Goal: Find contact information: Find contact information

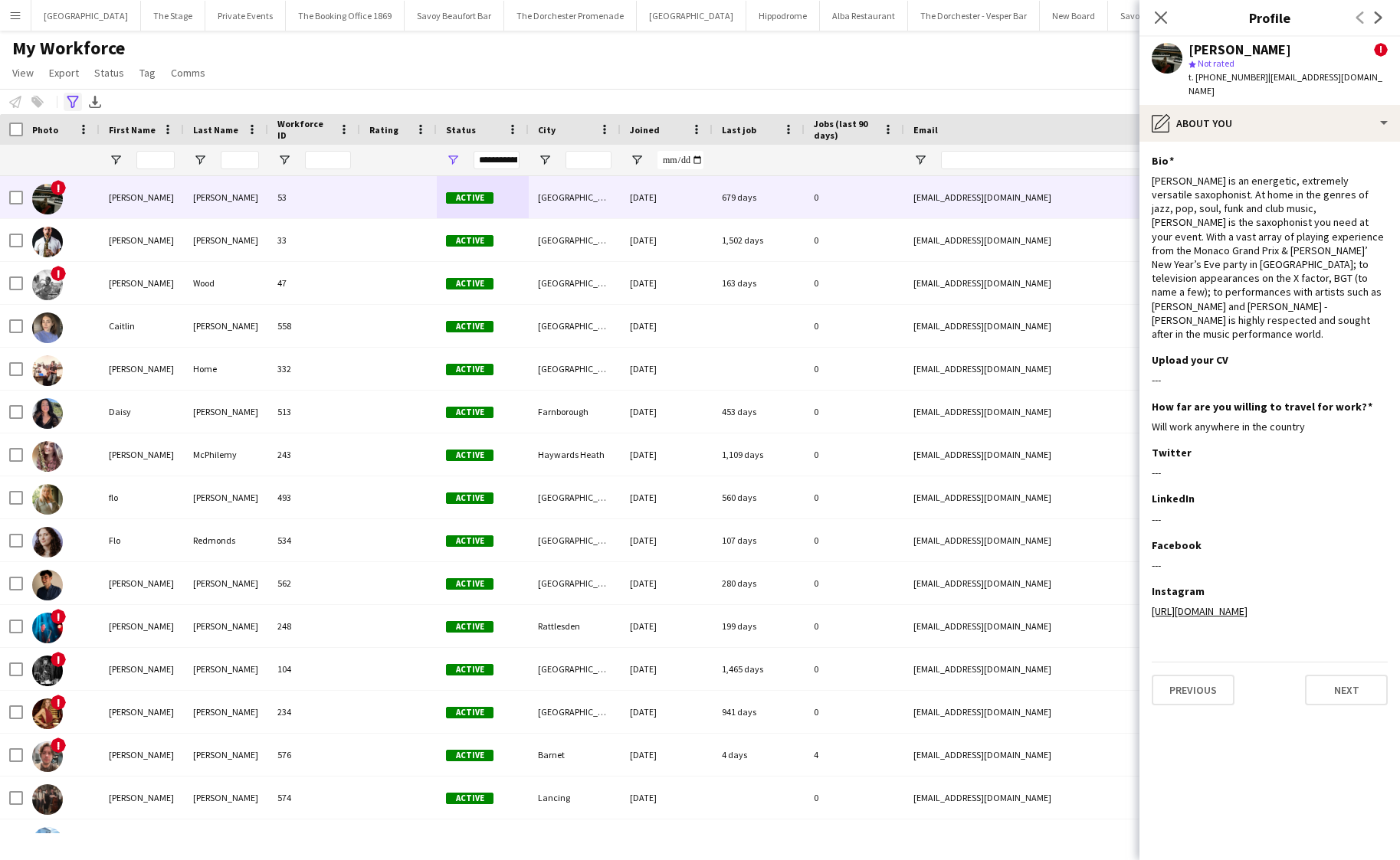
click at [68, 96] on icon at bounding box center [73, 102] width 12 height 12
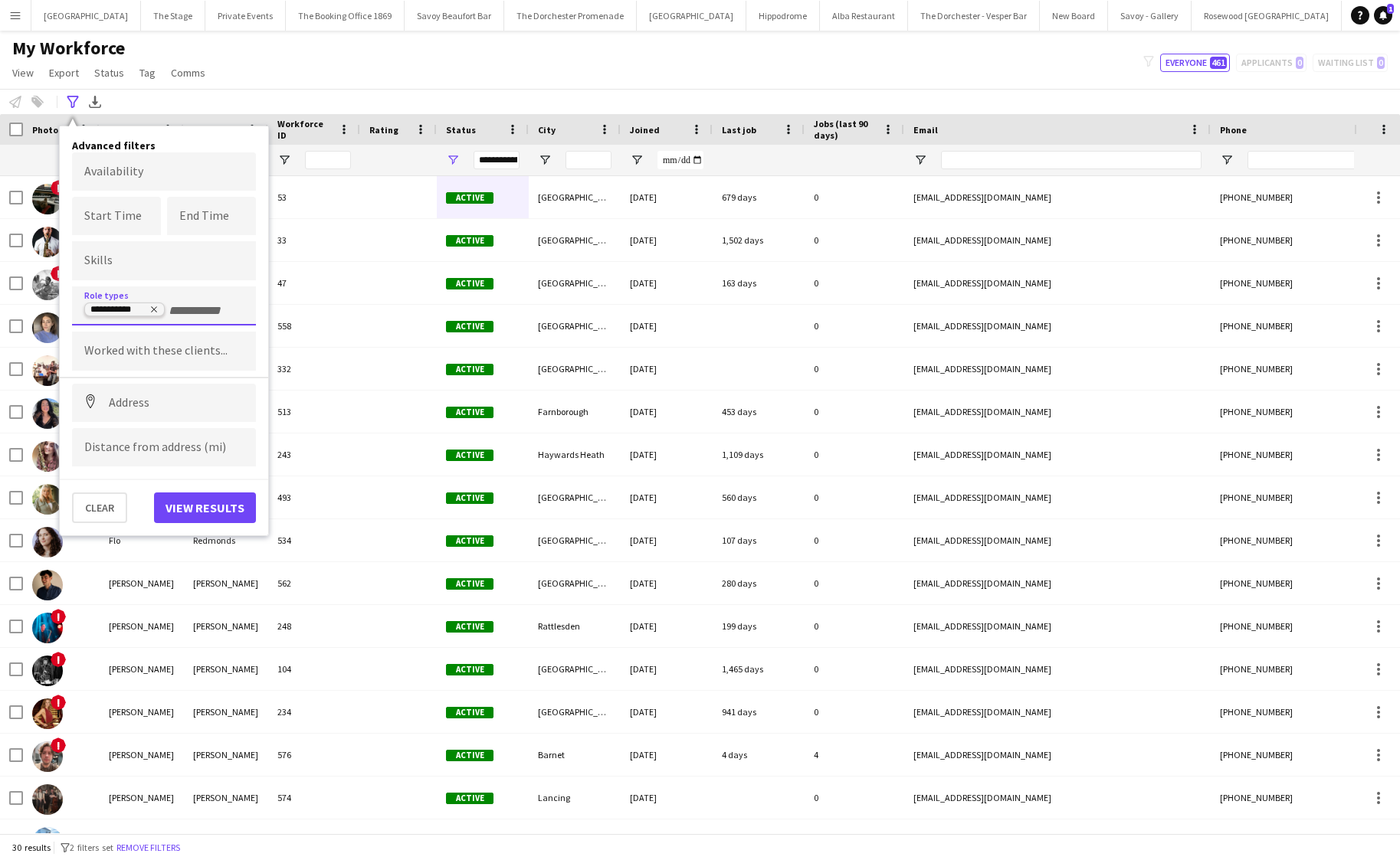
click at [153, 313] on icon "Remove tag" at bounding box center [154, 309] width 9 height 9
type input "****"
click at [126, 423] on div "Vocalist" at bounding box center [163, 422] width 184 height 37
click at [201, 515] on button "View results" at bounding box center [205, 508] width 102 height 31
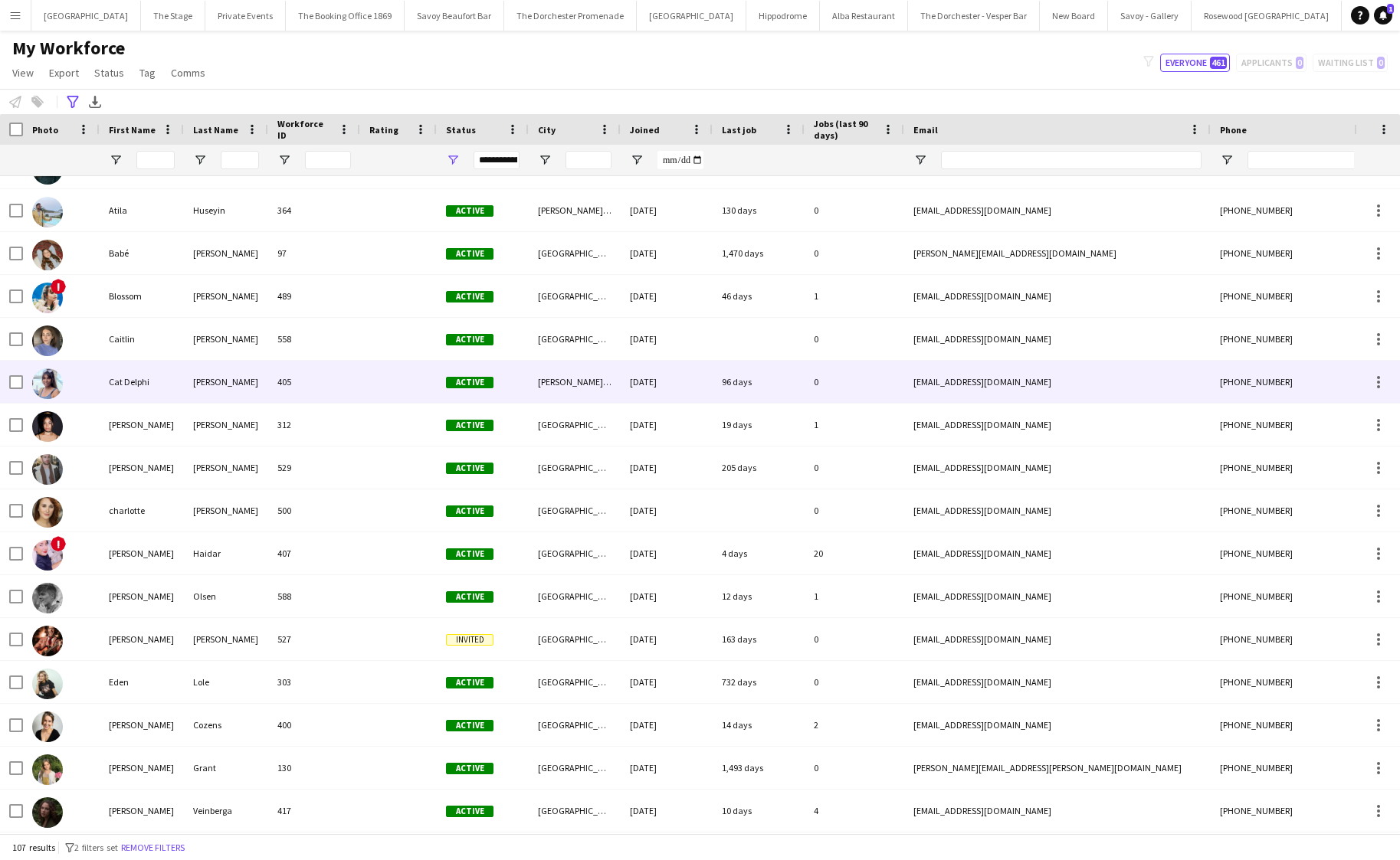
scroll to position [397, 0]
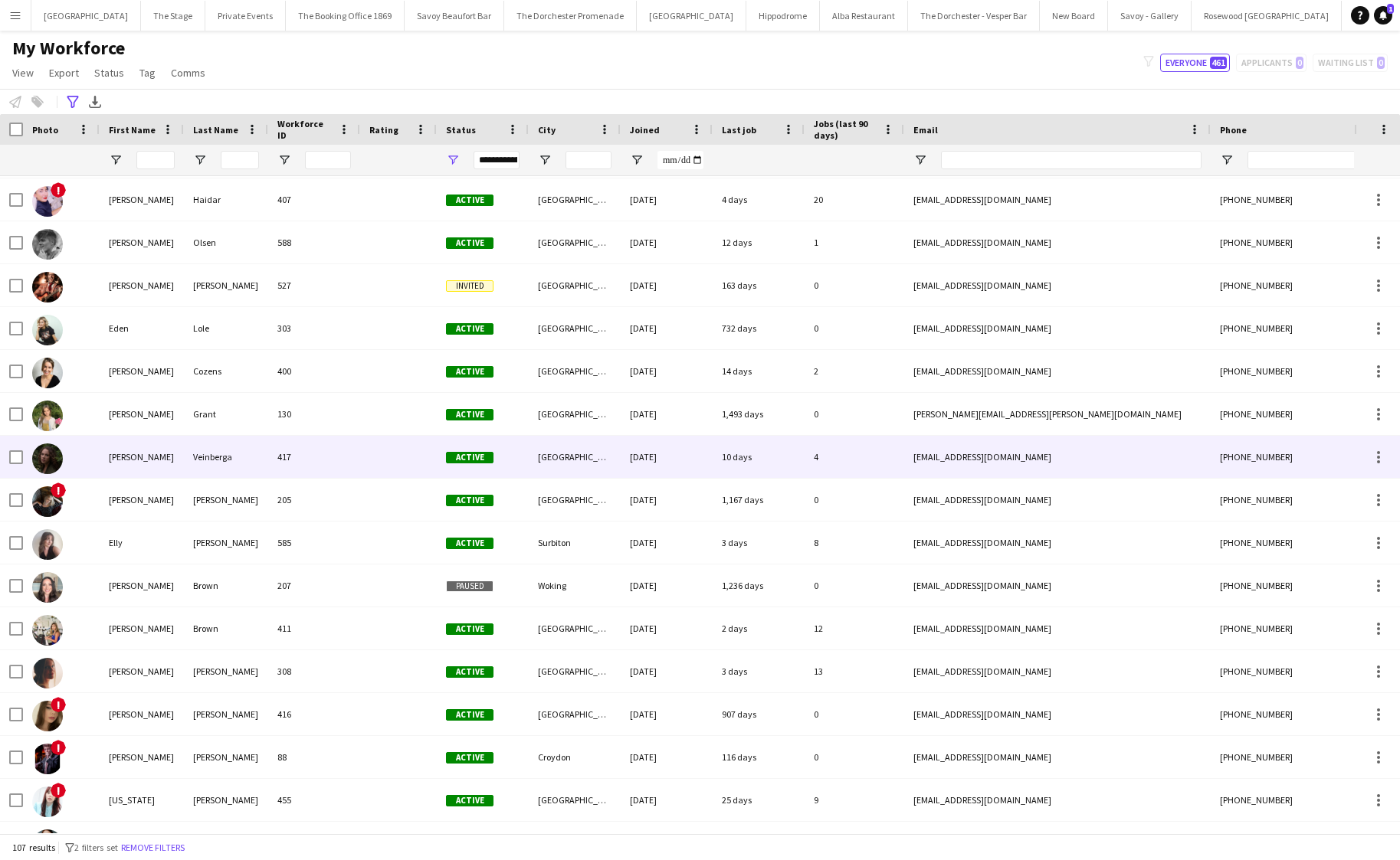
click at [169, 460] on div "[PERSON_NAME]" at bounding box center [142, 456] width 84 height 42
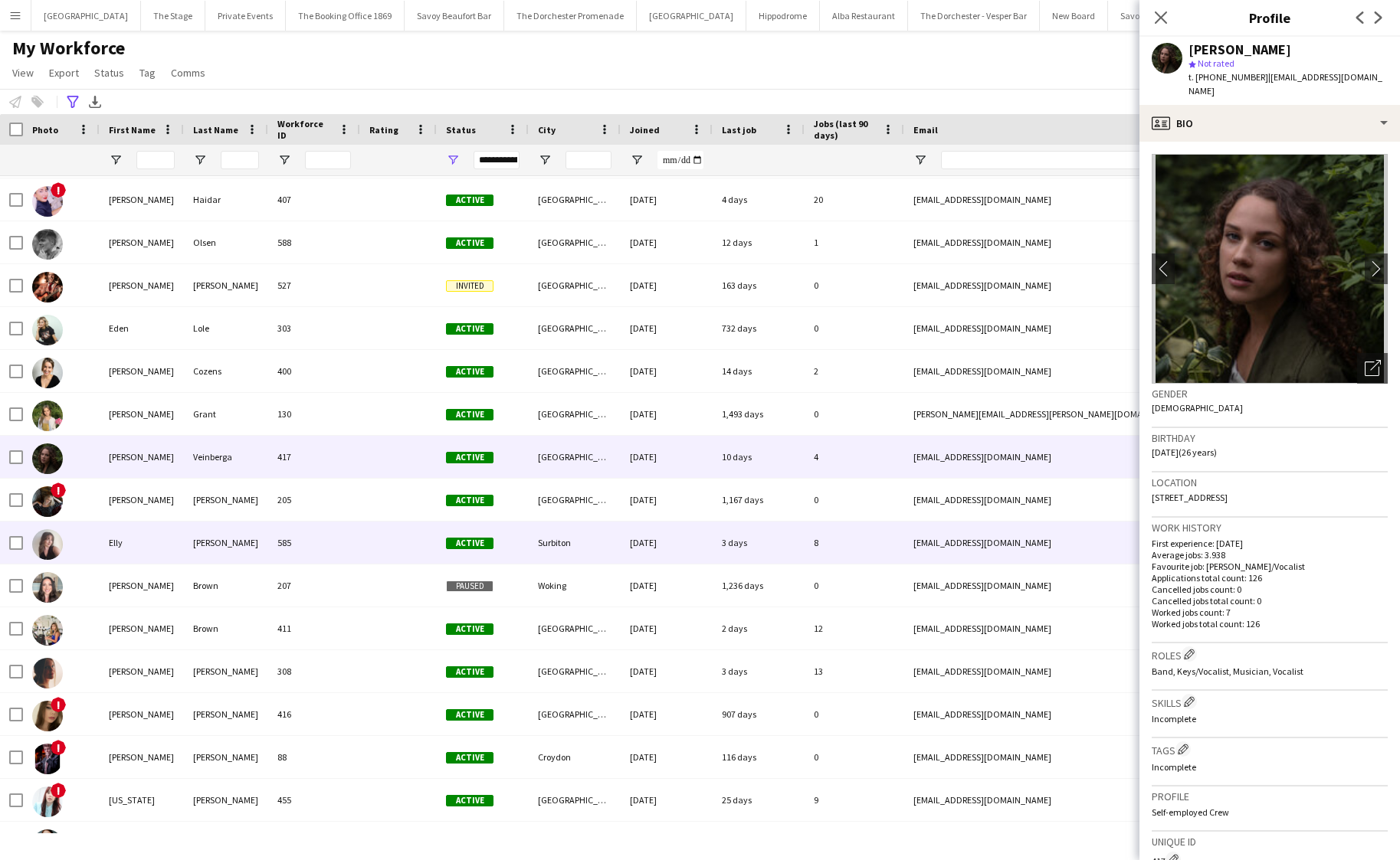
click at [269, 538] on div "585" at bounding box center [314, 542] width 92 height 42
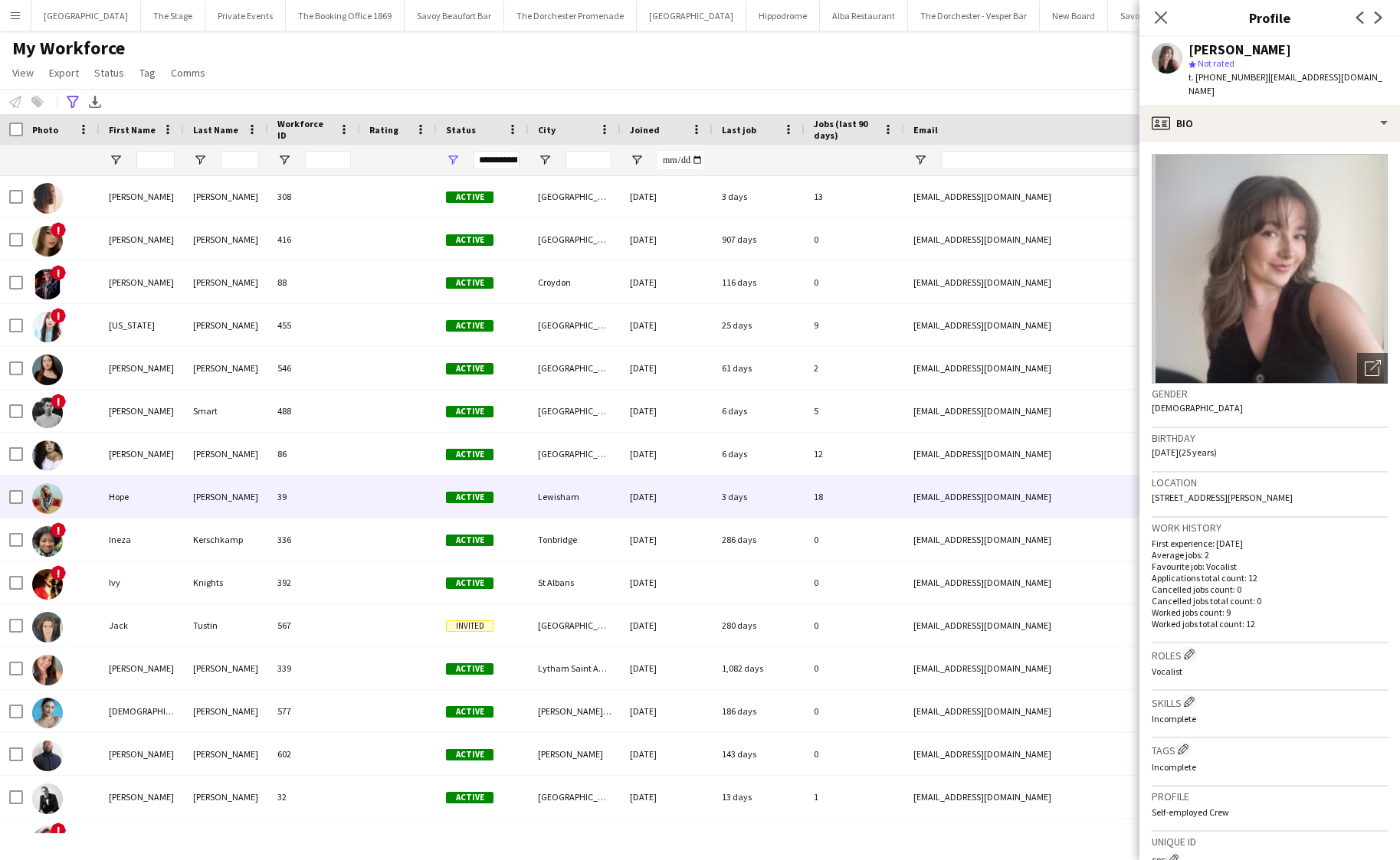
scroll to position [1206, 0]
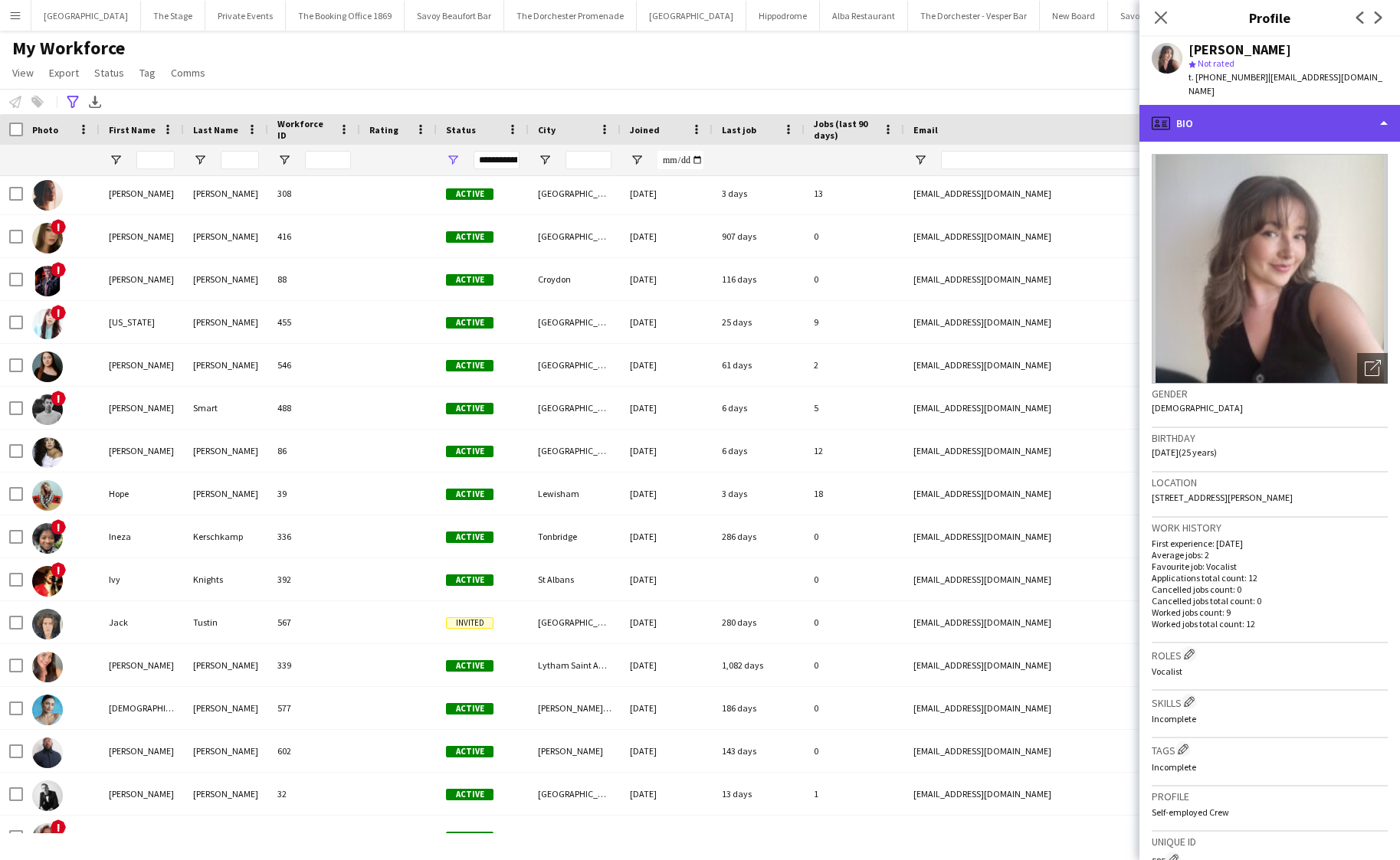
click at [1255, 105] on div "profile Bio" at bounding box center [1270, 123] width 261 height 37
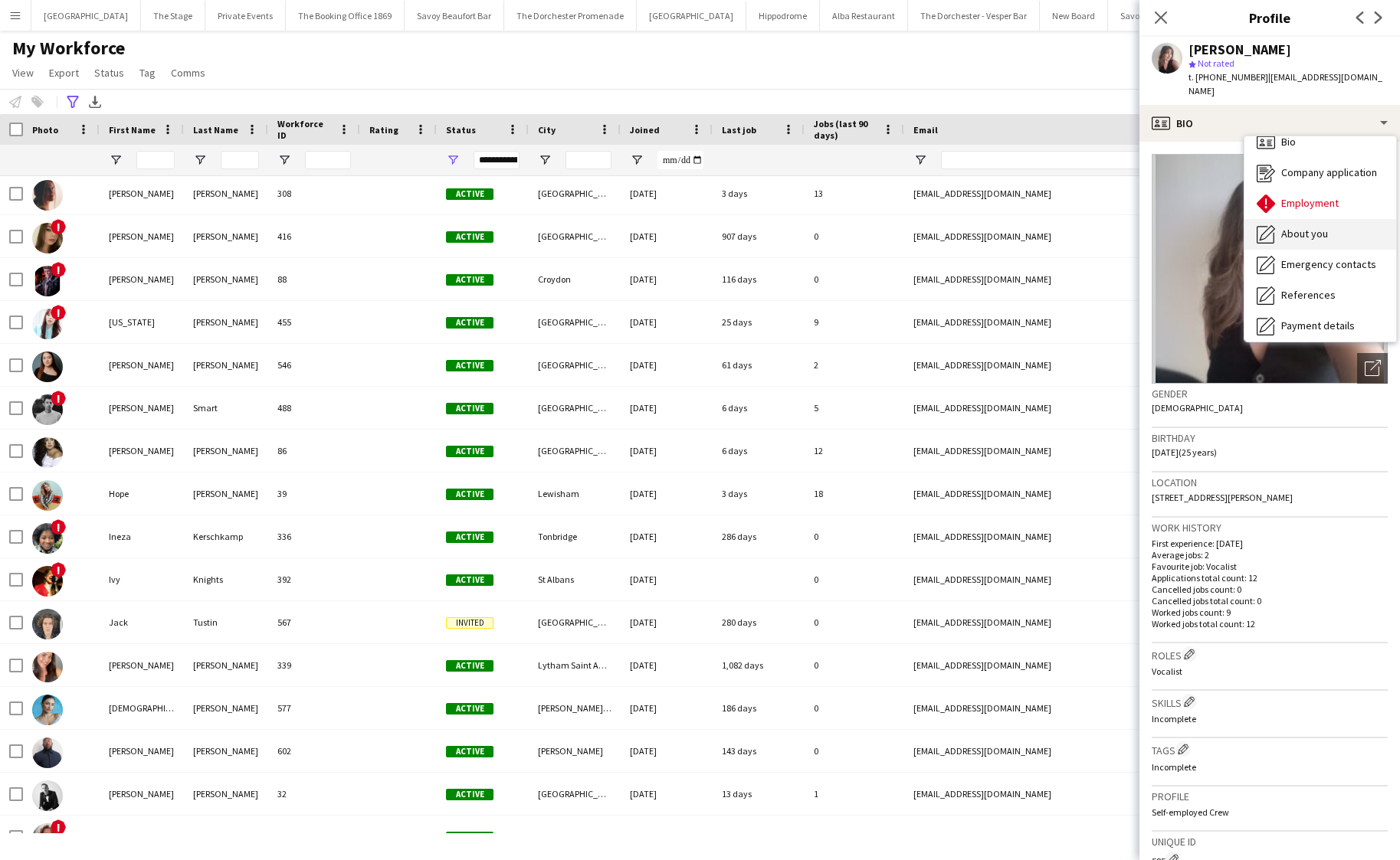
click at [1294, 227] on span "About you" at bounding box center [1304, 234] width 47 height 14
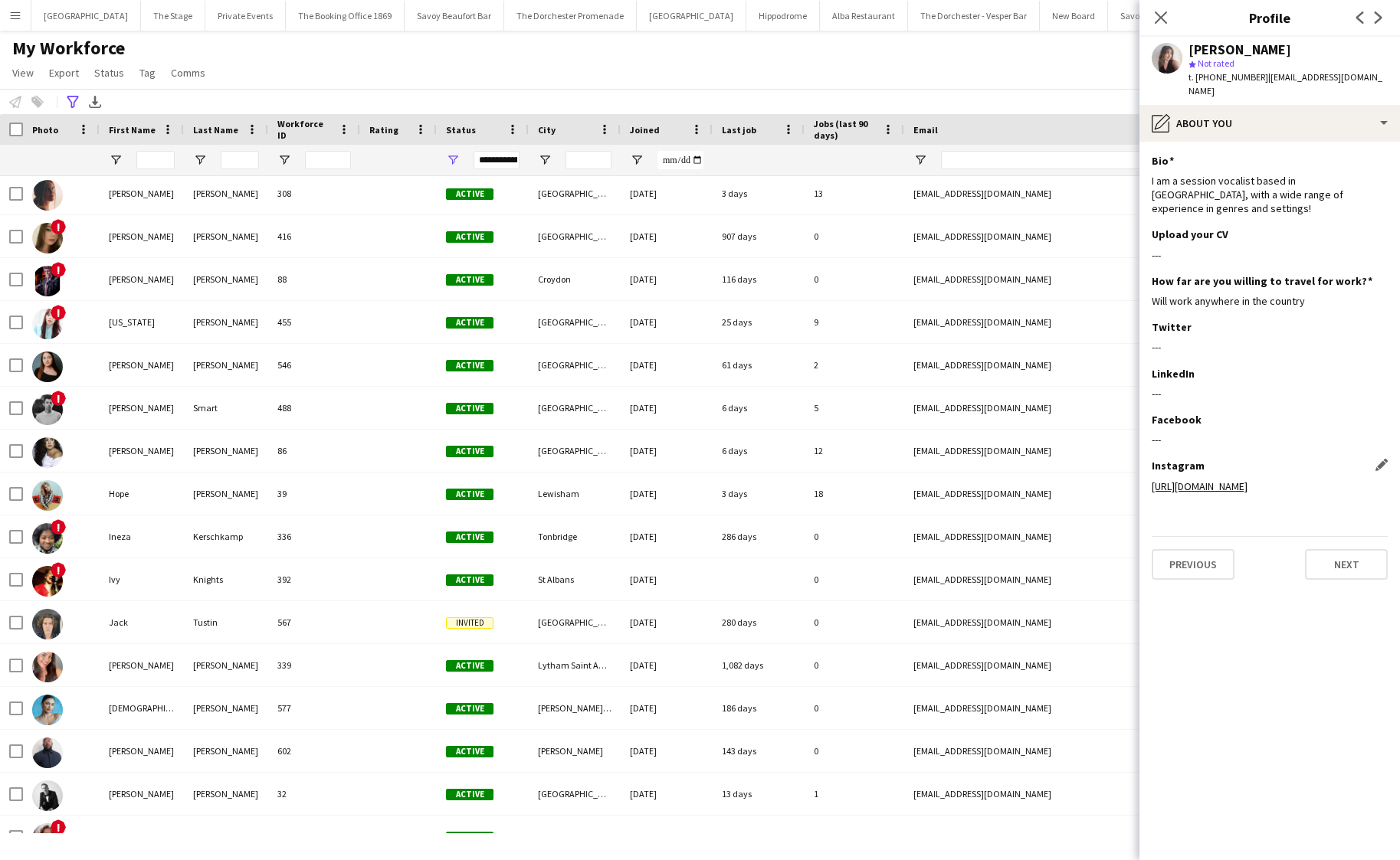
click at [1236, 480] on link "[URL][DOMAIN_NAME]" at bounding box center [1199, 486] width 96 height 14
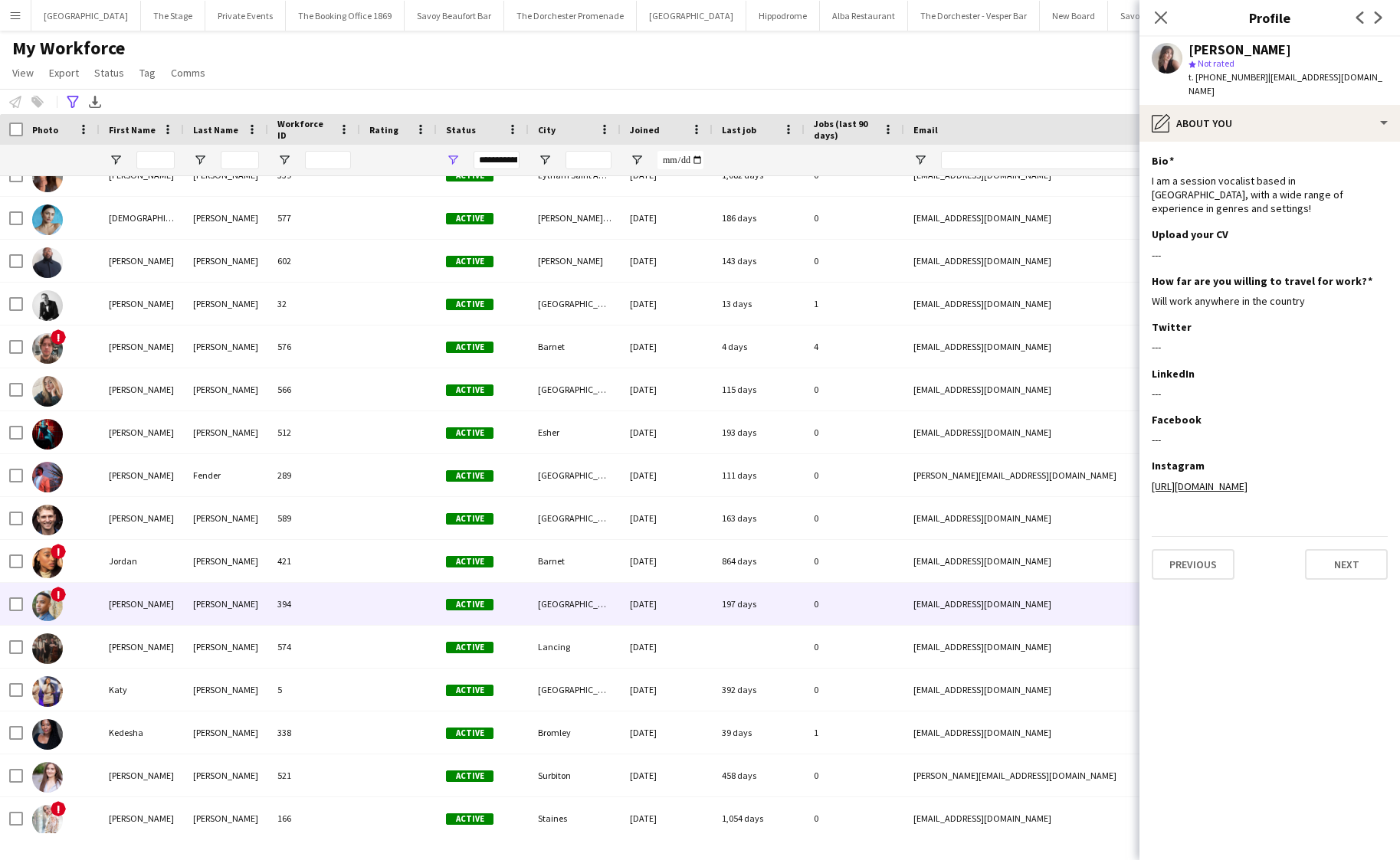
scroll to position [1730, 0]
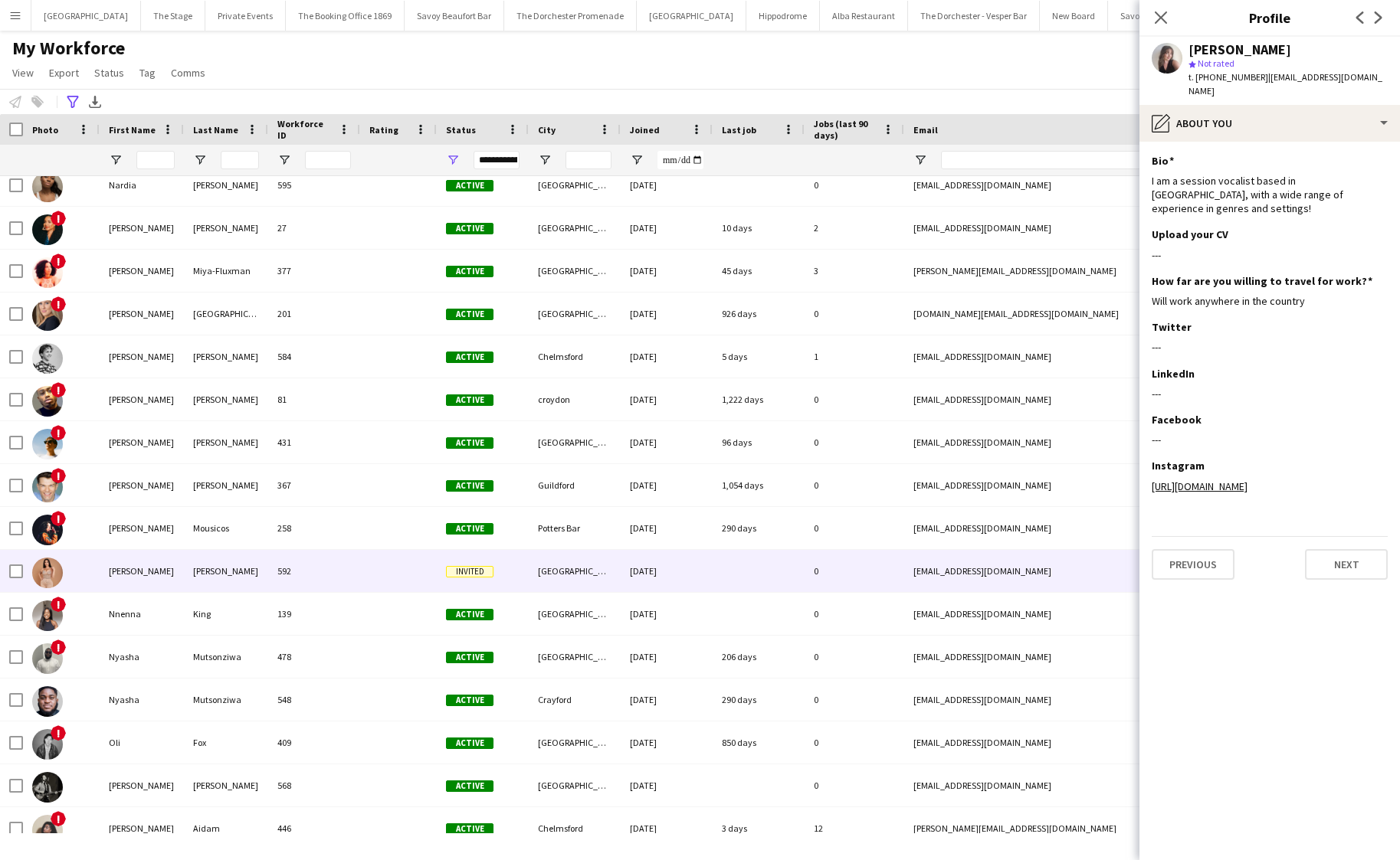
click at [240, 598] on div "King" at bounding box center [226, 613] width 84 height 42
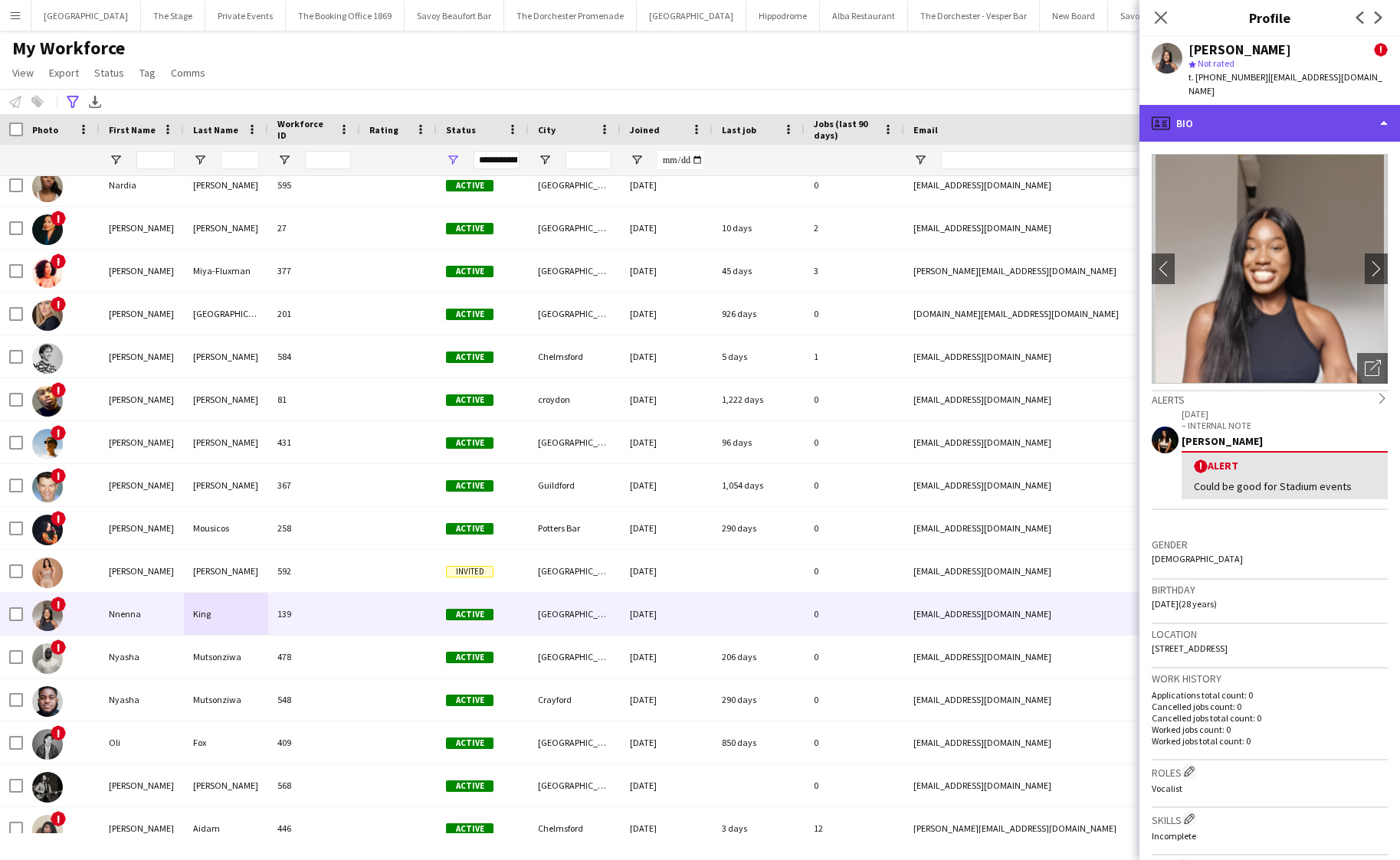
click at [1251, 111] on div "profile Bio" at bounding box center [1270, 123] width 261 height 37
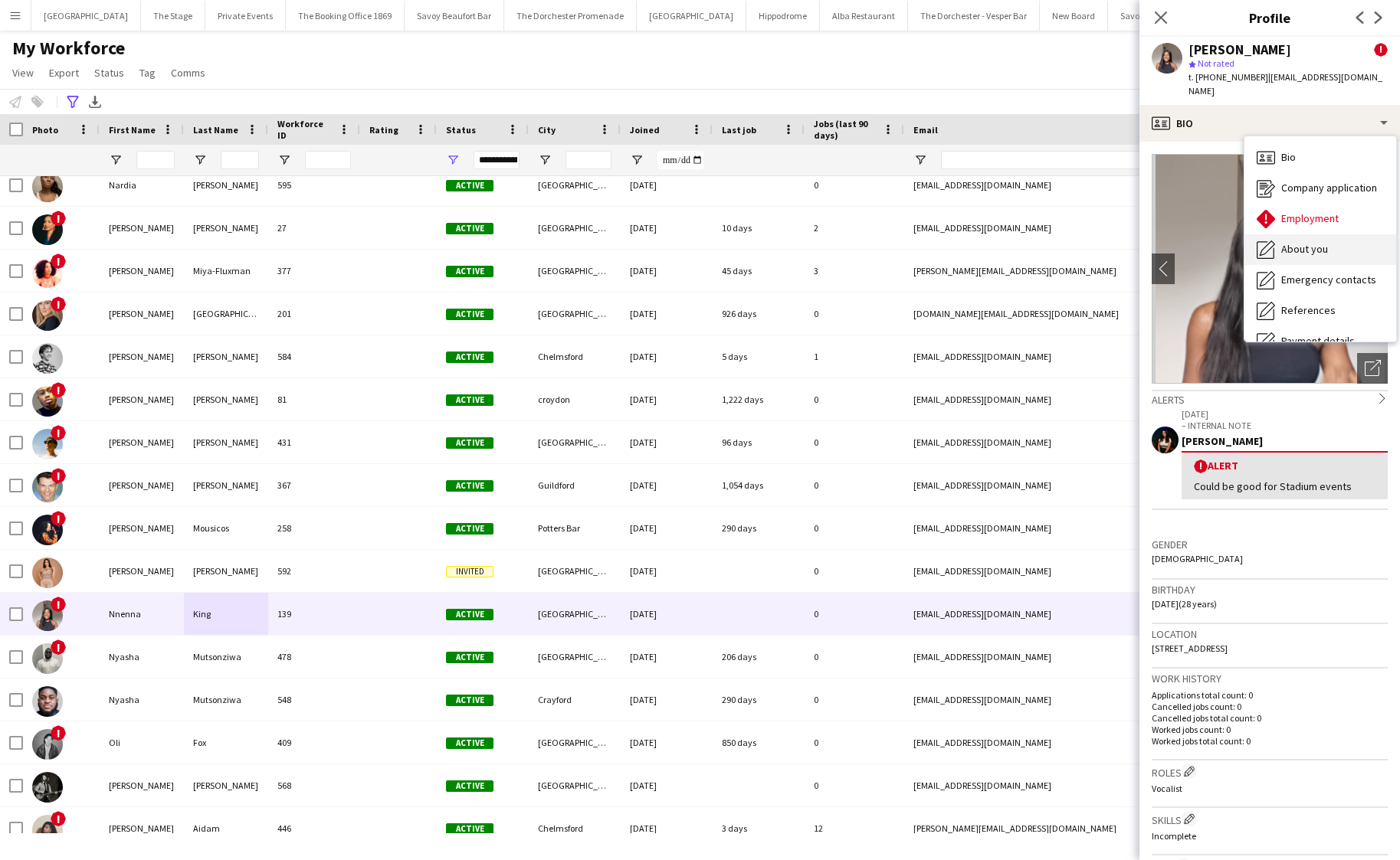
click at [1287, 242] on span "About you" at bounding box center [1304, 248] width 47 height 14
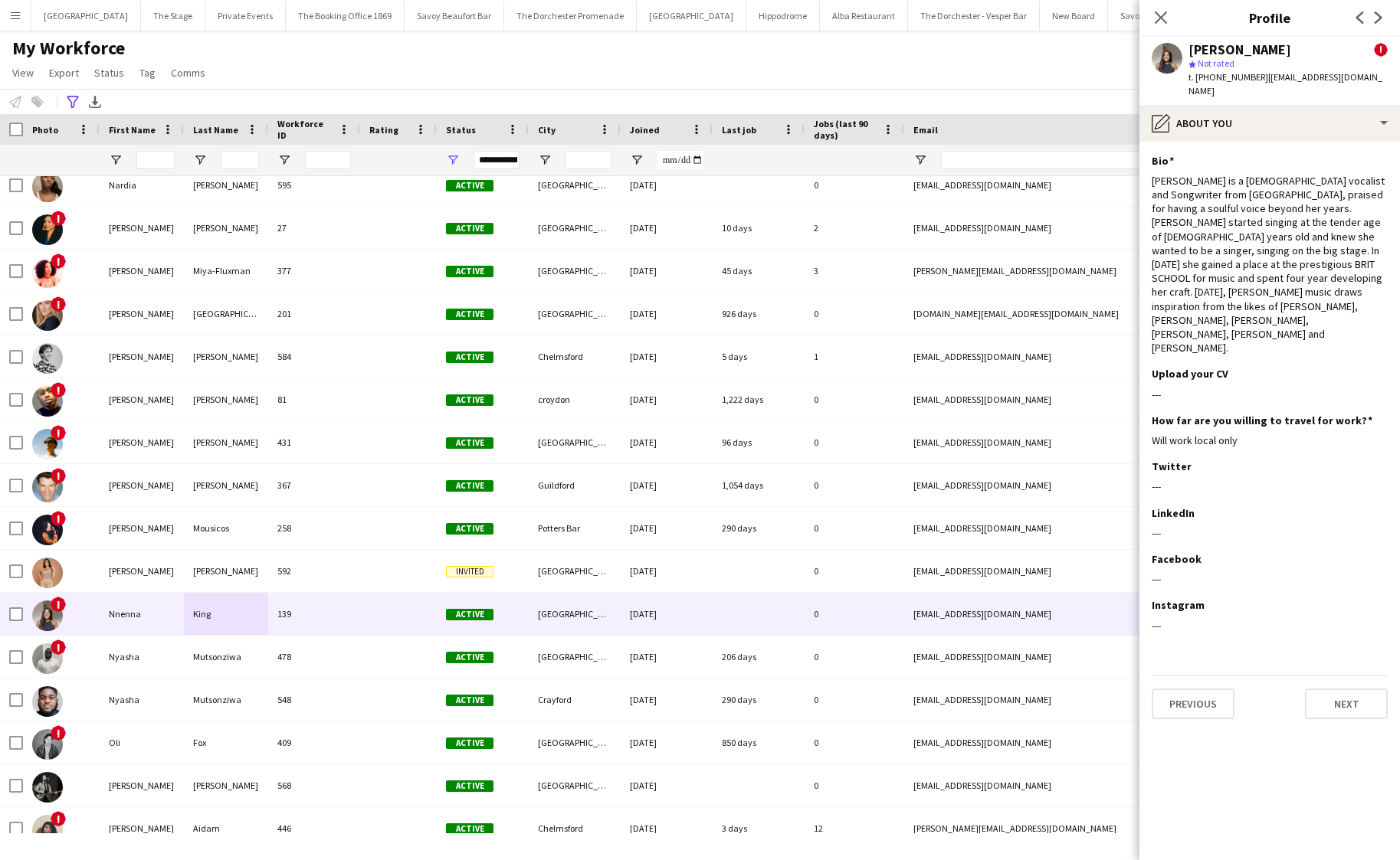
drag, startPoint x: 1276, startPoint y: 47, endPoint x: 1180, endPoint y: 50, distance: 96.0
click at [1179, 50] on div "[PERSON_NAME] ! star Not rated t. [PHONE_NUMBER] | [EMAIL_ADDRESS][DOMAIN_NAME]" at bounding box center [1270, 71] width 261 height 69
copy div "[PERSON_NAME]"
